Goal: Task Accomplishment & Management: Manage account settings

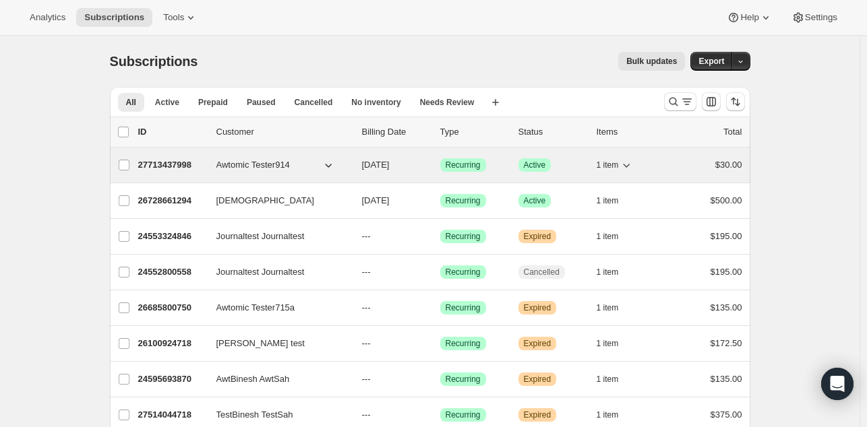
click at [224, 165] on span "Awtomic Tester914" at bounding box center [252, 164] width 73 height 13
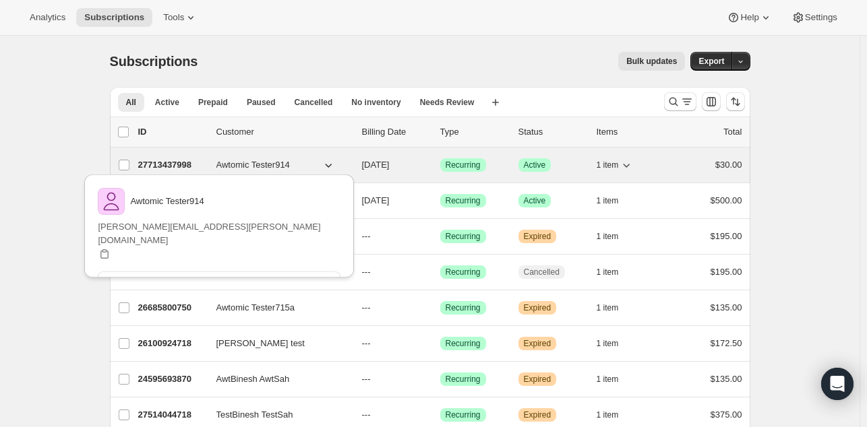
click at [185, 164] on p "27713437998" at bounding box center [171, 164] width 67 height 13
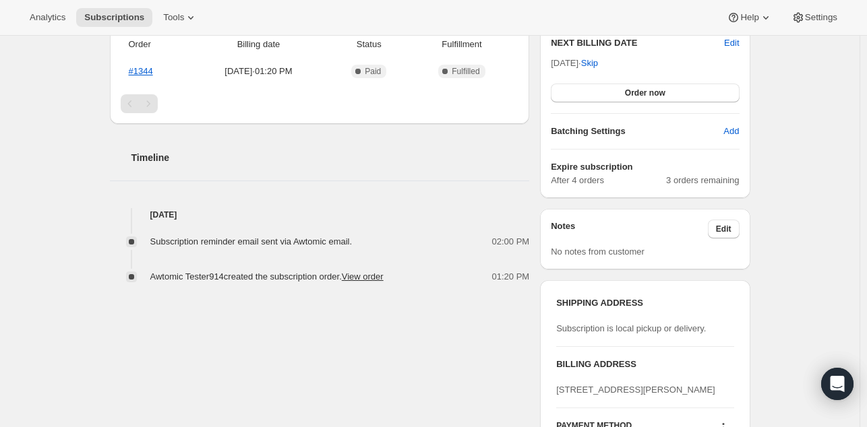
scroll to position [361, 0]
drag, startPoint x: 744, startPoint y: 179, endPoint x: 663, endPoint y: 181, distance: 80.9
drag, startPoint x: 638, startPoint y: 162, endPoint x: 551, endPoint y: 160, distance: 87.0
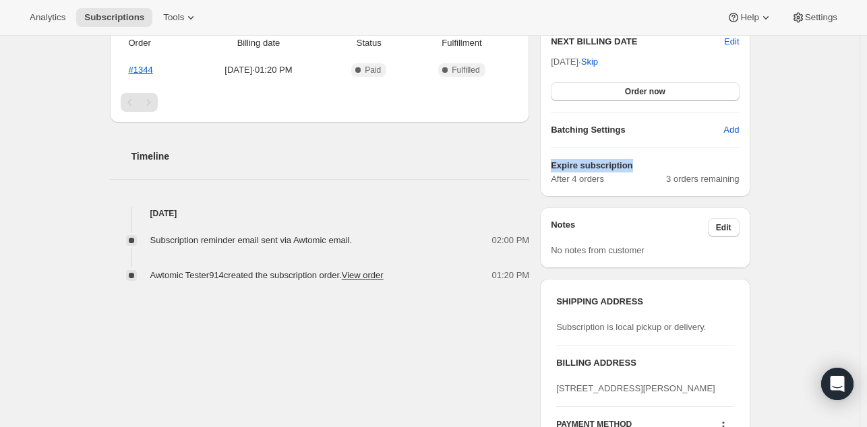
copy h6 "Expire subscription"
